Goal: Entertainment & Leisure: Consume media (video, audio)

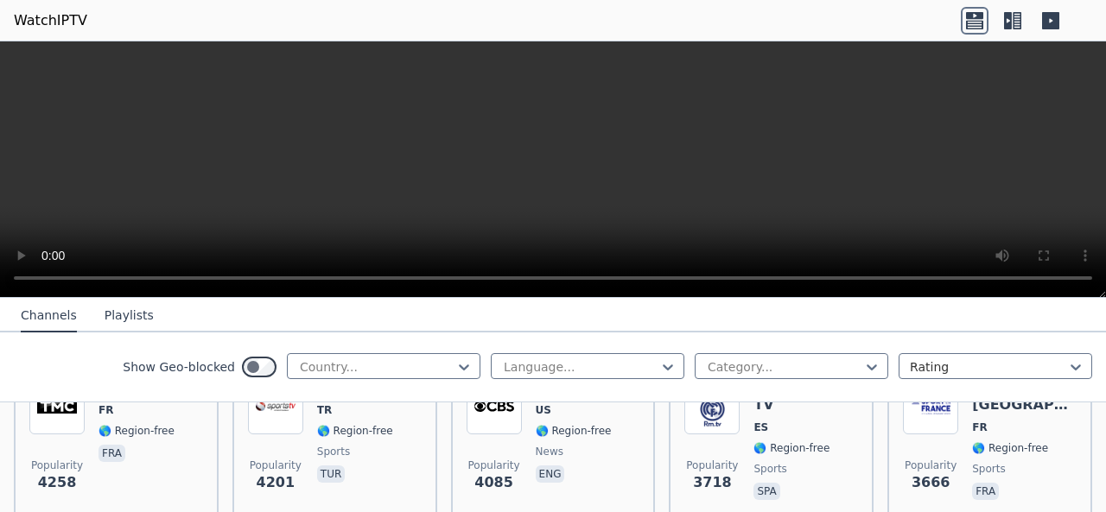
scroll to position [419, 0]
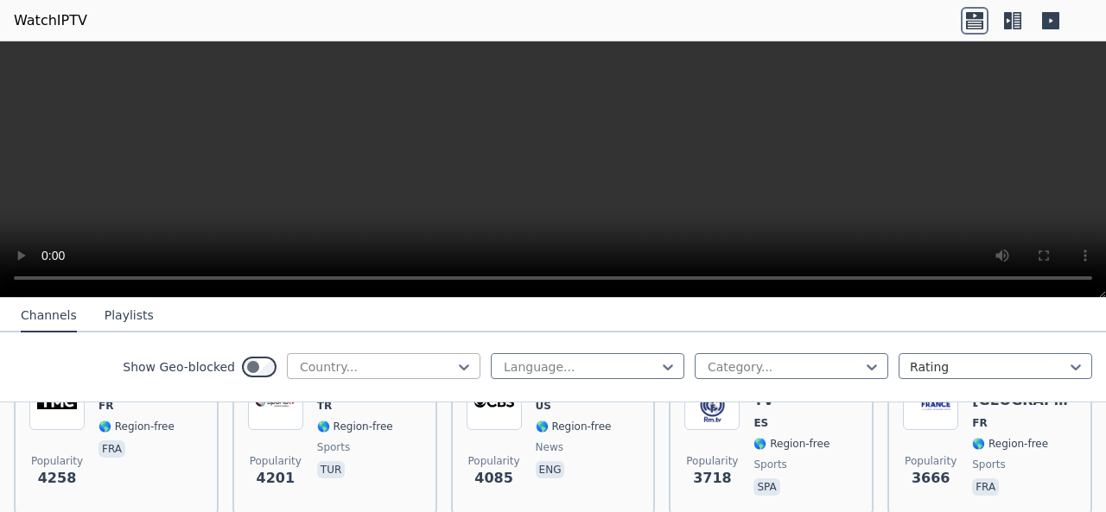
click at [386, 369] on div at bounding box center [376, 366] width 157 height 17
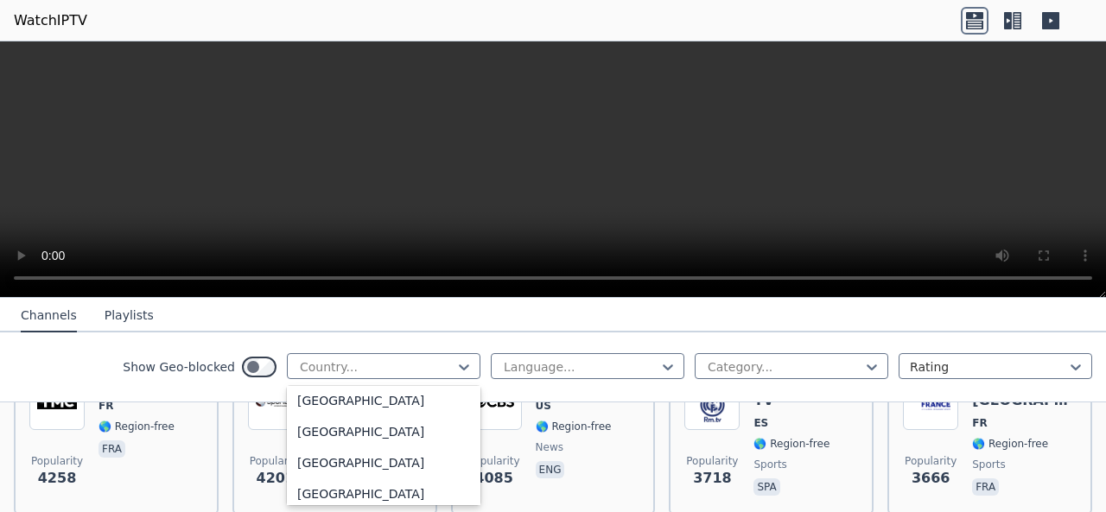
scroll to position [969, 0]
click at [340, 466] on div "[GEOGRAPHIC_DATA]" at bounding box center [383, 462] width 193 height 31
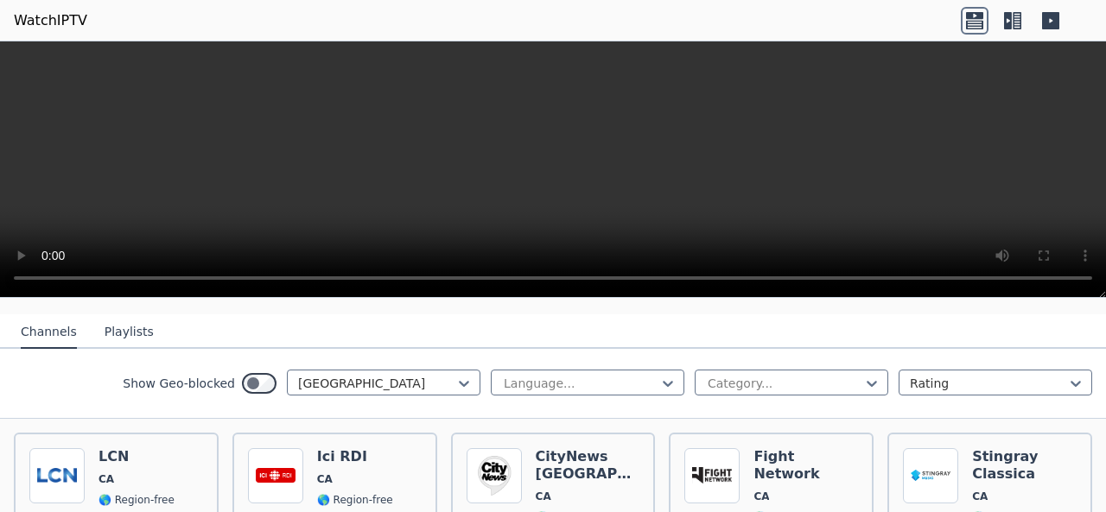
scroll to position [137, 0]
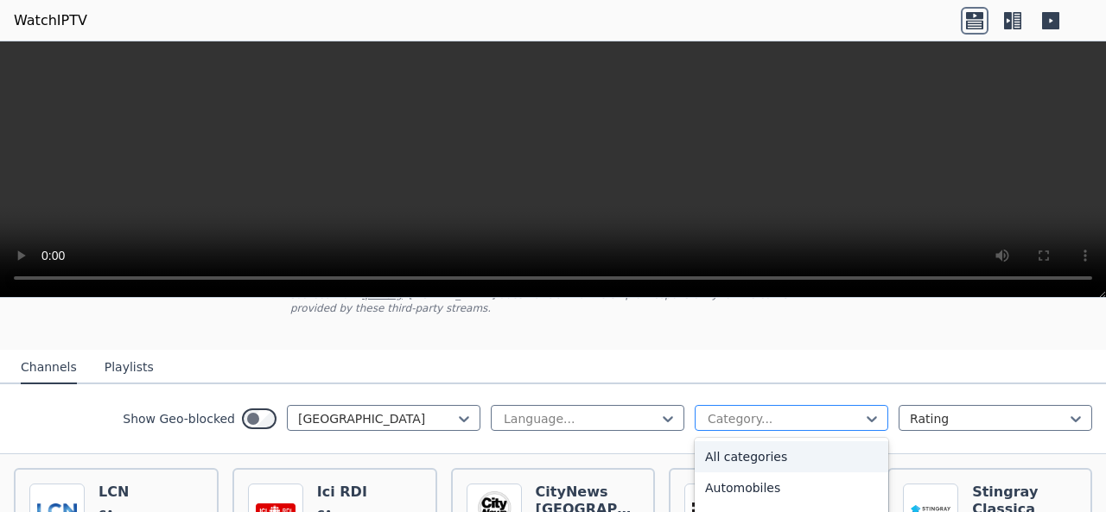
click at [828, 421] on div at bounding box center [784, 418] width 157 height 17
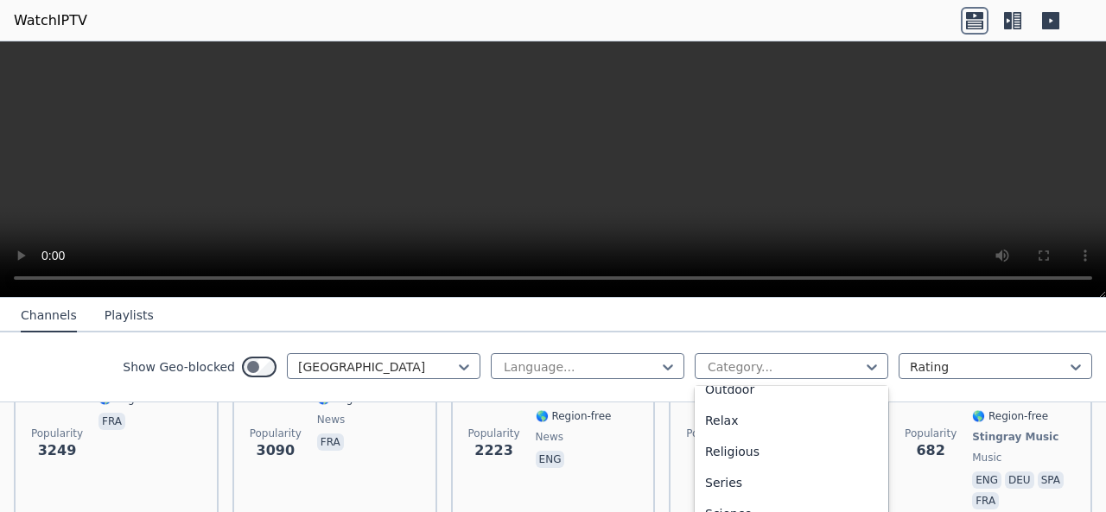
scroll to position [587, 0]
click at [627, 371] on div at bounding box center [580, 366] width 157 height 17
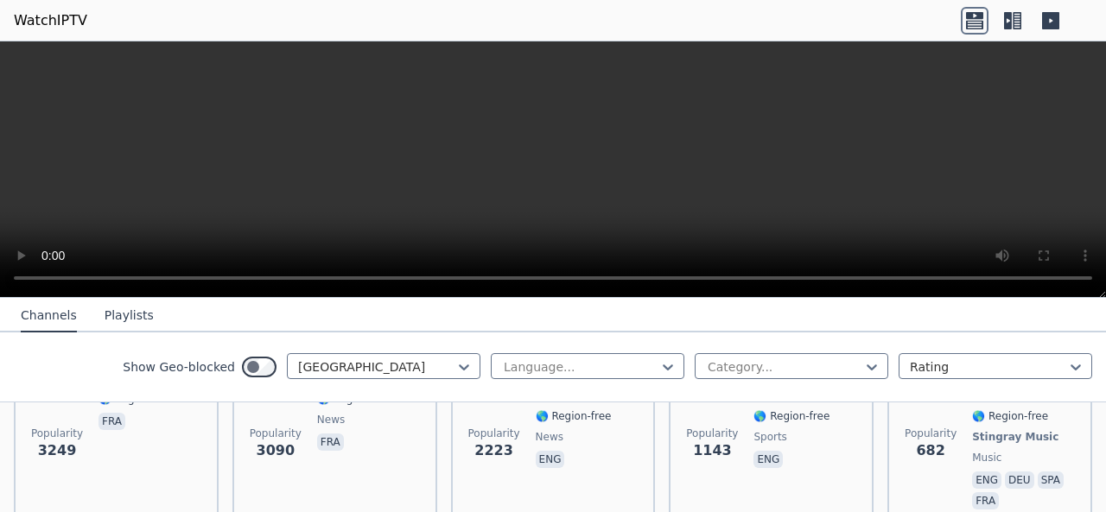
click at [852, 346] on div "Show Geo-blocked Canada Language... Category... Rating" at bounding box center [553, 368] width 1106 height 70
click at [841, 371] on div at bounding box center [784, 366] width 157 height 17
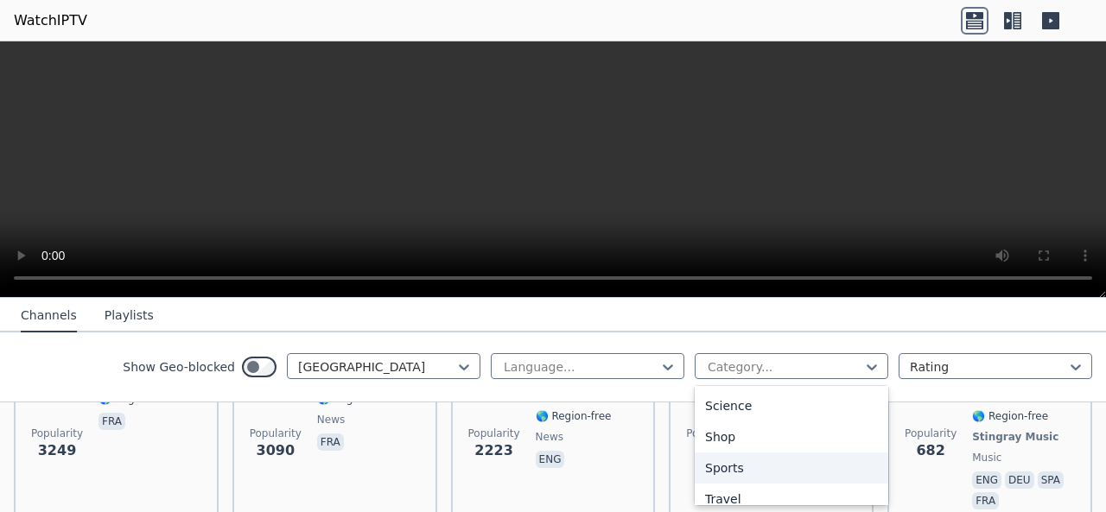
scroll to position [726, 0]
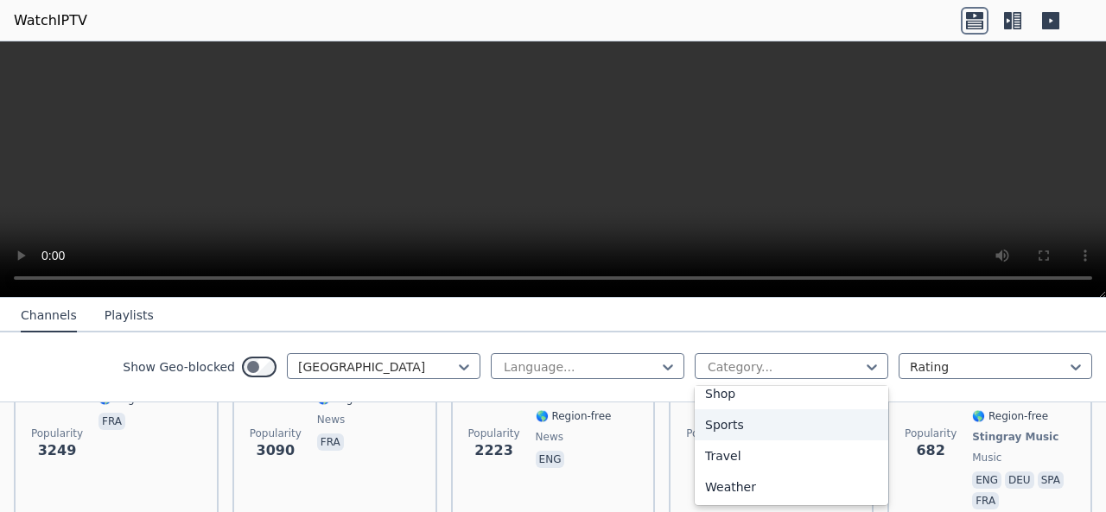
click at [759, 436] on div "Sports" at bounding box center [790, 424] width 193 height 31
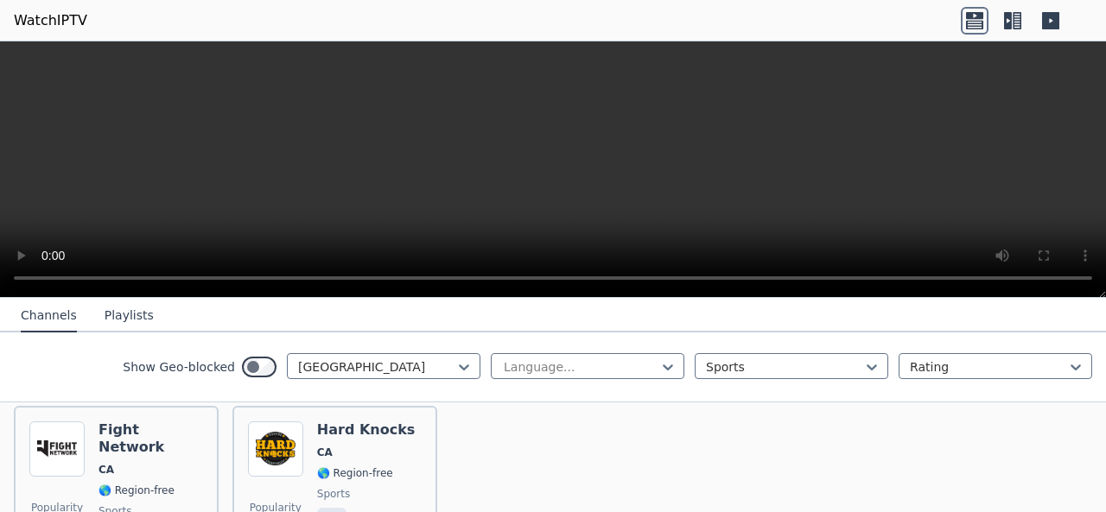
scroll to position [161, 0]
